Goal: Check status

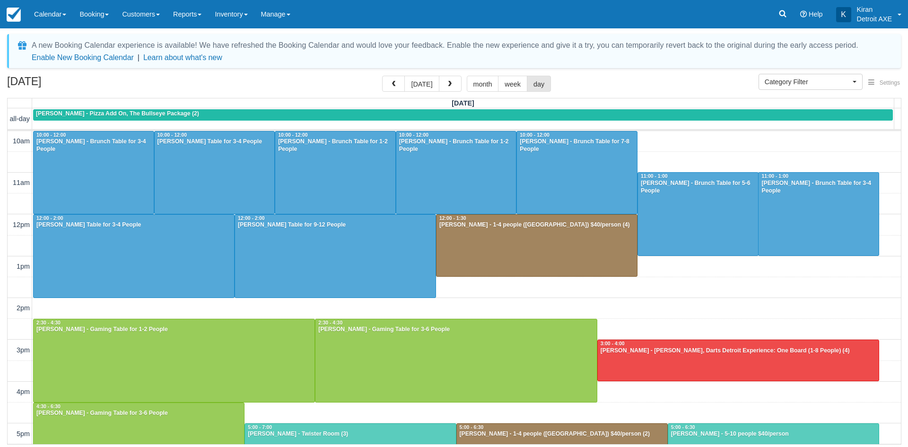
select select
click at [419, 85] on button "today" at bounding box center [421, 84] width 35 height 16
click at [418, 80] on button "today" at bounding box center [421, 84] width 35 height 16
click at [395, 84] on span "button" at bounding box center [393, 84] width 7 height 7
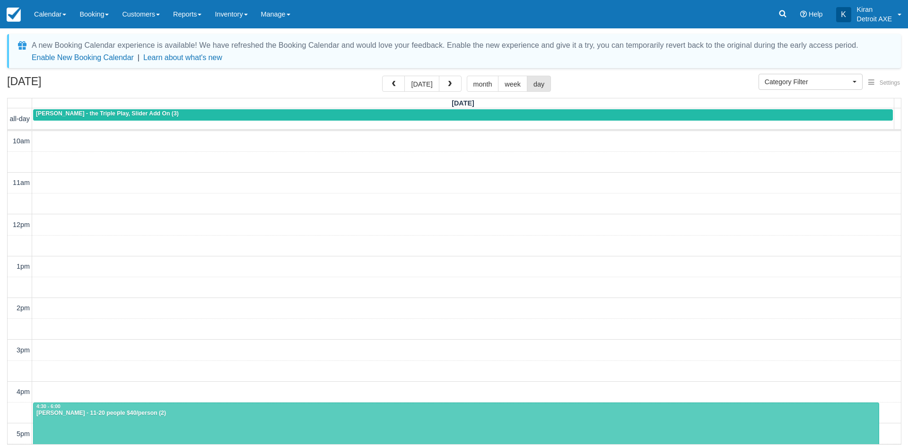
scroll to position [251, 0]
